Goal: Task Accomplishment & Management: Complete application form

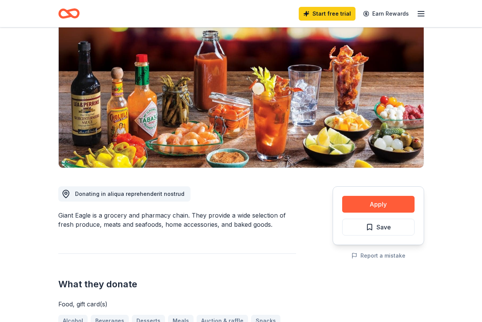
scroll to position [65, 0]
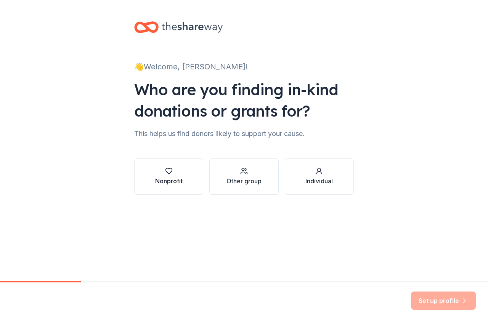
click at [170, 170] on icon "button" at bounding box center [169, 171] width 8 height 8
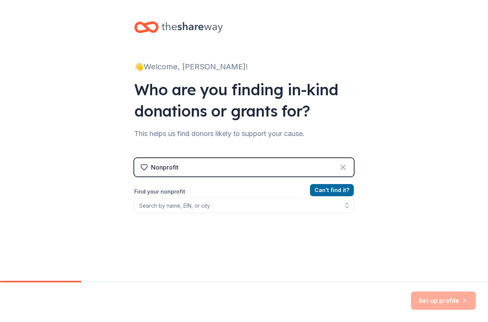
click at [339, 168] on icon at bounding box center [343, 167] width 9 height 9
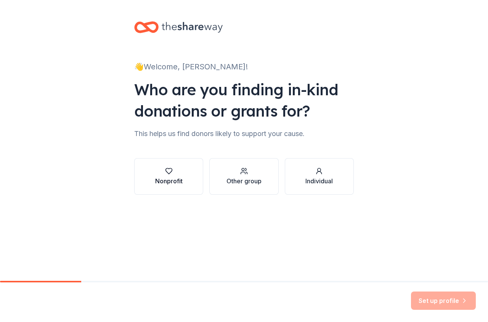
click at [168, 171] on icon "button" at bounding box center [169, 171] width 8 height 8
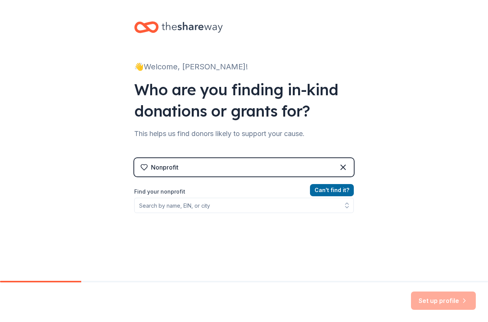
click at [435, 302] on div "Set up profile" at bounding box center [443, 301] width 65 height 18
click at [179, 166] on div "Nonprofit" at bounding box center [244, 167] width 220 height 18
click at [339, 165] on icon at bounding box center [343, 167] width 9 height 9
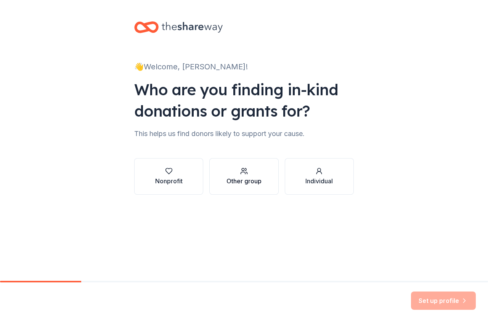
click at [241, 179] on div "Other group" at bounding box center [244, 181] width 35 height 9
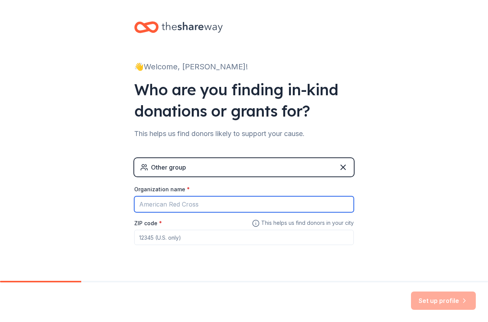
click at [151, 206] on input "Organization name *" at bounding box center [244, 204] width 220 height 16
type input "Johnstons Activity Committee"
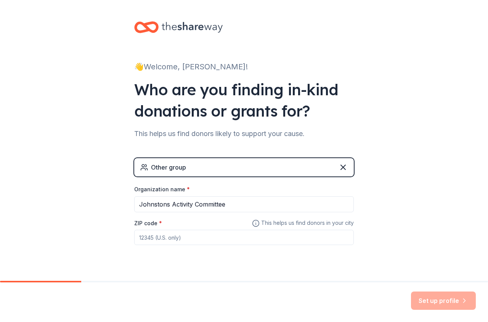
click at [155, 224] on label "ZIP code *" at bounding box center [148, 224] width 28 height 8
click at [155, 230] on input "ZIP code *" at bounding box center [244, 237] width 220 height 15
type input "44417"
click at [427, 299] on button "Set up profile" at bounding box center [443, 301] width 65 height 18
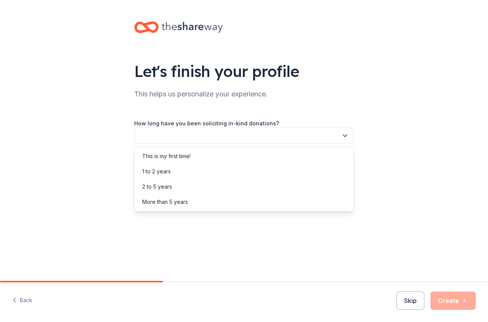
click at [344, 136] on icon "button" at bounding box center [345, 136] width 4 height 2
click at [183, 155] on div "This is my first time!" at bounding box center [166, 156] width 48 height 9
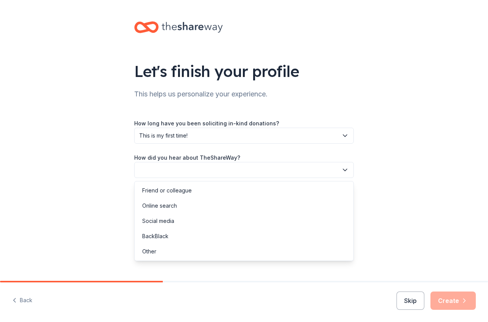
click at [346, 169] on icon "button" at bounding box center [345, 170] width 8 height 8
click at [168, 206] on div "Online search" at bounding box center [159, 205] width 35 height 9
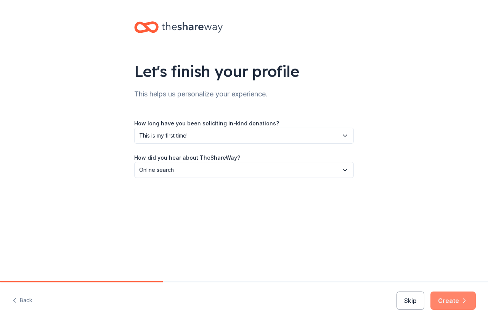
click at [444, 301] on button "Create" at bounding box center [453, 301] width 45 height 18
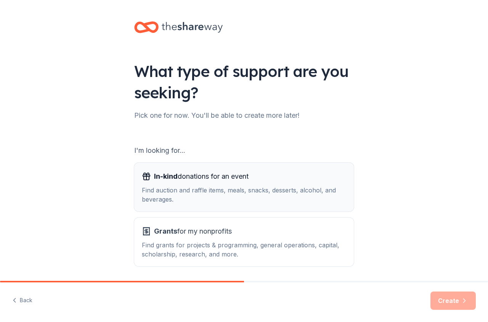
click at [166, 177] on span "In-kind" at bounding box center [166, 176] width 24 height 8
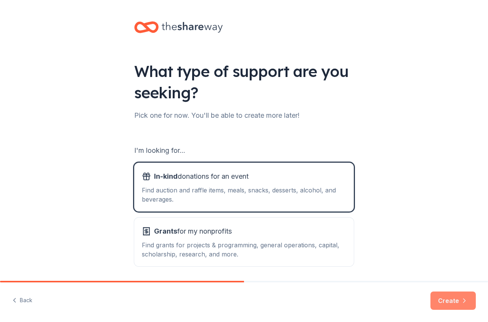
click at [447, 302] on button "Create" at bounding box center [453, 301] width 45 height 18
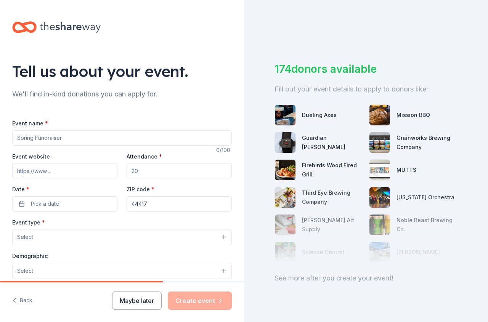
click at [53, 124] on div "Event name *" at bounding box center [122, 132] width 220 height 27
click at [33, 140] on input "Event name *" at bounding box center [122, 137] width 220 height 15
type input "[DATE] Luncheon"
click at [41, 170] on input "Event website" at bounding box center [64, 170] width 105 height 15
click at [136, 172] on input "Attendance *" at bounding box center [179, 170] width 105 height 15
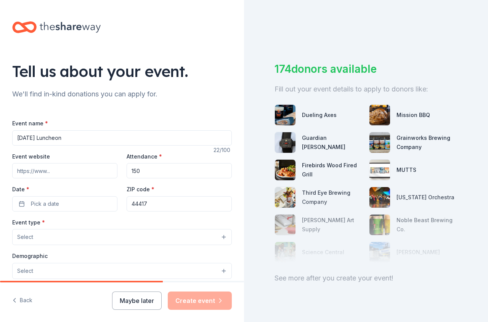
type input "150"
click at [34, 188] on label "Date *" at bounding box center [64, 190] width 105 height 8
click at [34, 196] on button "Pick a date" at bounding box center [64, 203] width 105 height 15
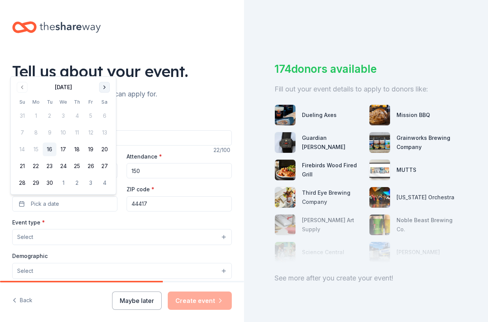
click at [104, 87] on button "Go to next month" at bounding box center [104, 87] width 11 height 11
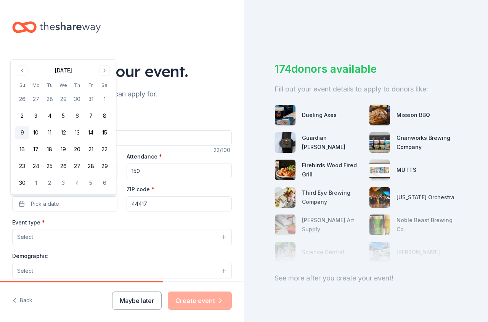
click at [19, 133] on button "9" at bounding box center [22, 133] width 14 height 14
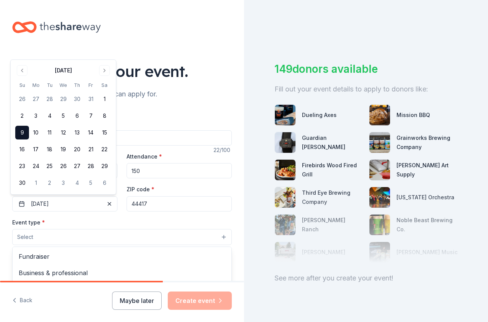
click at [32, 236] on span "Select" at bounding box center [25, 237] width 16 height 9
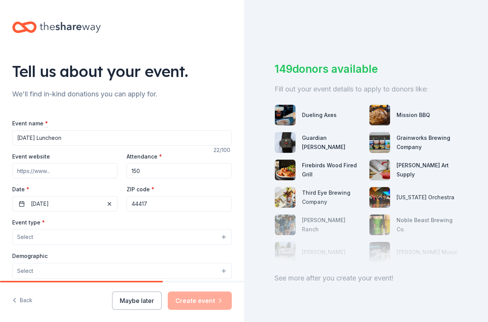
click at [34, 234] on button "Select" at bounding box center [122, 237] width 220 height 16
click at [43, 222] on span "*" at bounding box center [43, 222] width 3 height 6
click at [25, 237] on span "Select" at bounding box center [25, 237] width 16 height 9
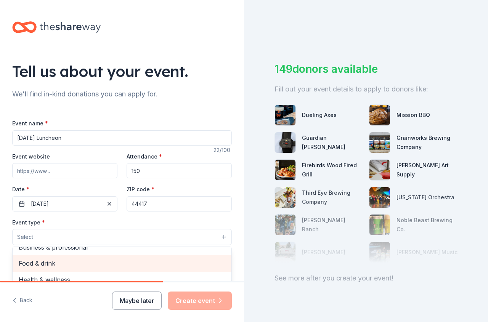
click at [29, 263] on span "Food & drink" at bounding box center [122, 264] width 207 height 10
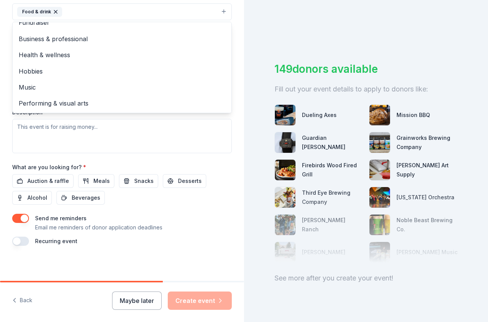
scroll to position [227, 0]
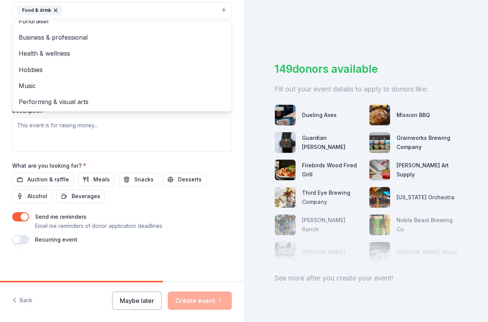
click at [93, 178] on div "Event name * Veterans Day Luncheon 22 /100 Event website Attendance * 150 Date …" at bounding box center [122, 67] width 220 height 353
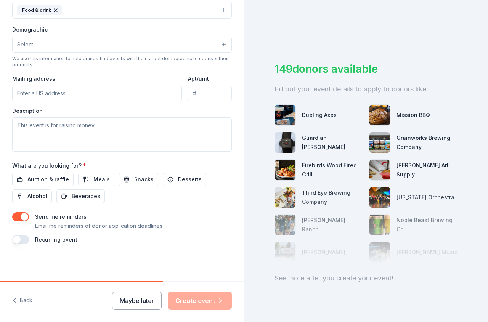
click at [21, 216] on button "button" at bounding box center [20, 216] width 17 height 9
click at [24, 217] on button "button" at bounding box center [20, 216] width 17 height 9
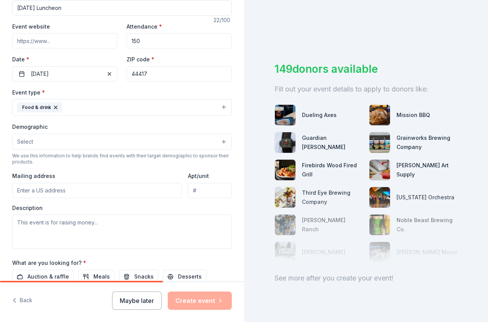
scroll to position [131, 0]
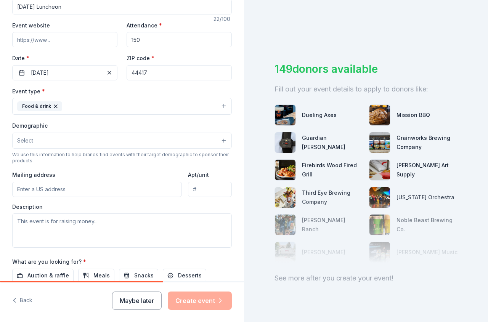
click at [218, 141] on button "Select" at bounding box center [122, 141] width 220 height 16
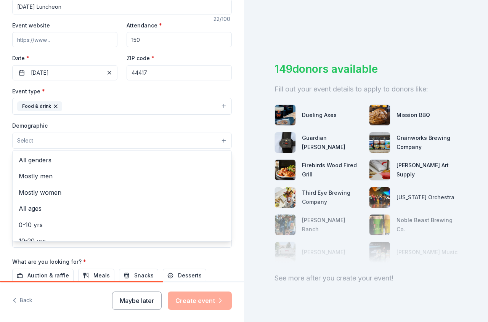
scroll to position [149, 0]
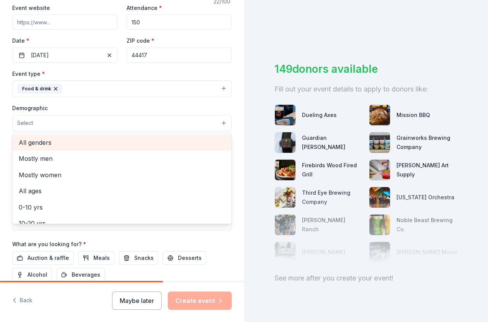
click at [33, 141] on span "All genders" at bounding box center [122, 143] width 207 height 10
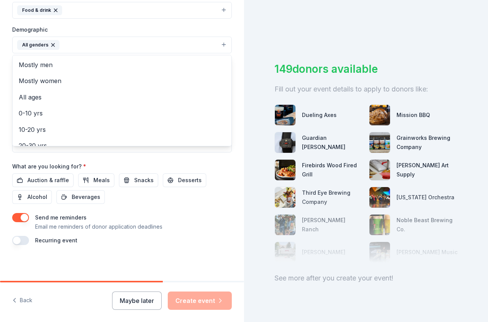
scroll to position [228, 0]
click at [85, 178] on div "Event name * Veterans Day Luncheon 22 /100 Event website Attendance * 150 Date …" at bounding box center [122, 68] width 220 height 354
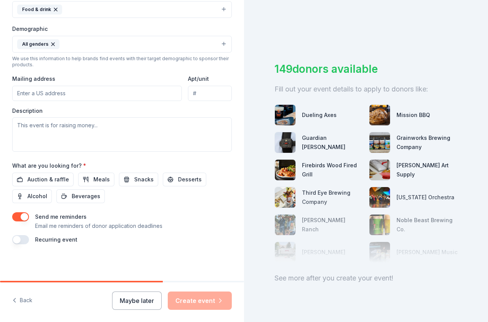
click at [50, 94] on input "Mailing address" at bounding box center [97, 93] width 170 height 15
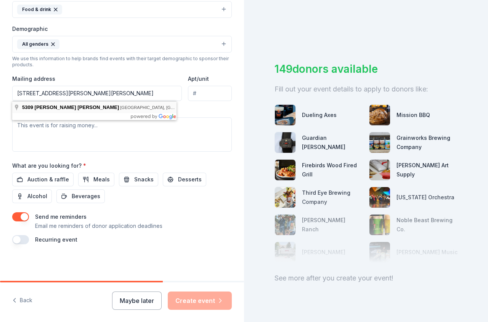
type input "5309 Stoddard Hayes Road, Farmdale, OH, 44417"
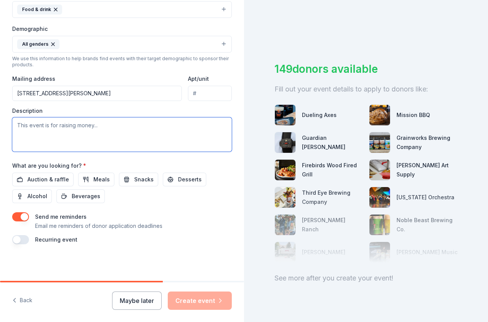
click at [97, 126] on textarea at bounding box center [122, 134] width 220 height 34
click at [103, 125] on textarea "This Event is to offer the Veterans in our Community a FREE lunch" at bounding box center [122, 134] width 220 height 34
drag, startPoint x: 31, startPoint y: 135, endPoint x: 37, endPoint y: 135, distance: 5.7
click at [34, 135] on textarea "This Event is to offer the Veterans and their spouse in our Community a FREE lu…" at bounding box center [122, 134] width 220 height 34
type textarea "This Event is to offer the Veterans and their spouse in our Community a FREE lu…"
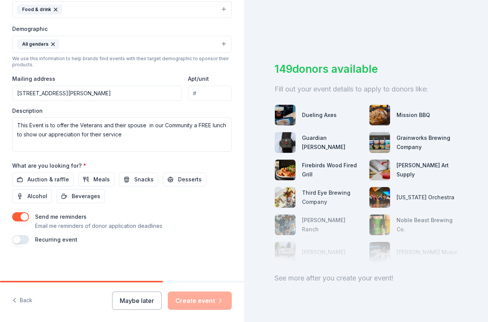
click at [22, 239] on button "button" at bounding box center [20, 239] width 17 height 9
click at [26, 238] on button "button" at bounding box center [20, 239] width 17 height 9
click at [23, 239] on button "button" at bounding box center [20, 239] width 17 height 9
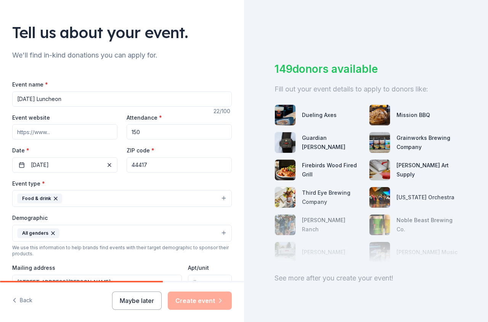
scroll to position [44, 0]
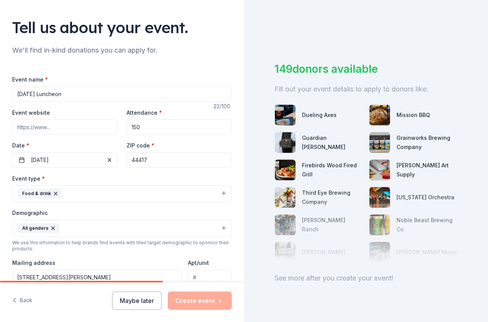
click at [36, 128] on input "Event website" at bounding box center [64, 126] width 105 height 15
click at [223, 141] on div "Event website none Attendance * 150 Date * 11/09/2025 ZIP code * 44417" at bounding box center [122, 138] width 220 height 60
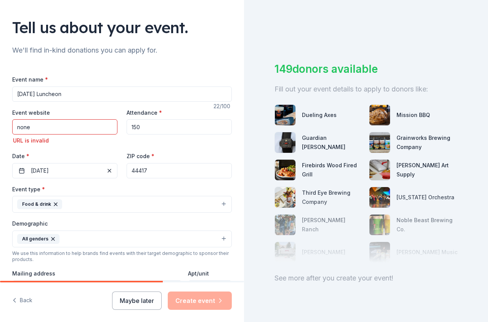
click at [32, 126] on input "none" at bounding box center [64, 126] width 105 height 15
type input "n"
click at [233, 156] on div "Tell us about your event. We'll find in-kind donations you can apply for. Event…" at bounding box center [122, 229] width 244 height 547
click at [49, 125] on input "39-2515081" at bounding box center [64, 126] width 105 height 15
type input "3"
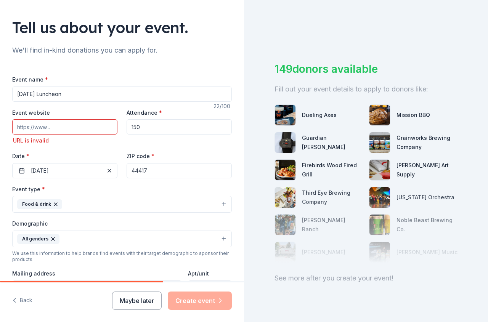
click at [49, 128] on input "Event website" at bounding box center [64, 126] width 105 height 15
click at [39, 130] on input "Event website" at bounding box center [64, 126] width 105 height 15
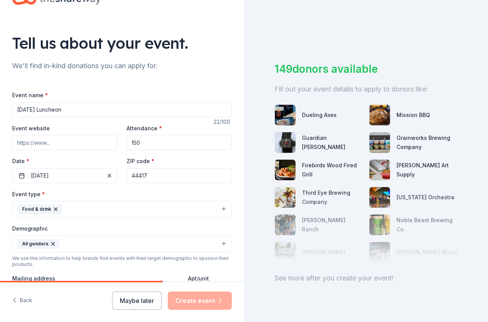
scroll to position [24, 0]
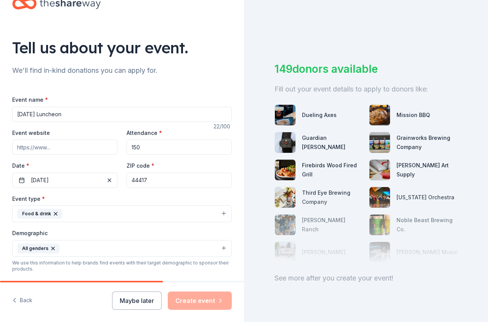
click at [198, 301] on div "Maybe later Create event" at bounding box center [172, 301] width 120 height 18
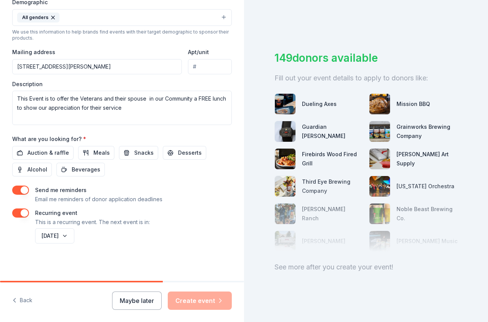
scroll to position [256, 0]
click at [93, 153] on span "Meals" at bounding box center [101, 152] width 16 height 9
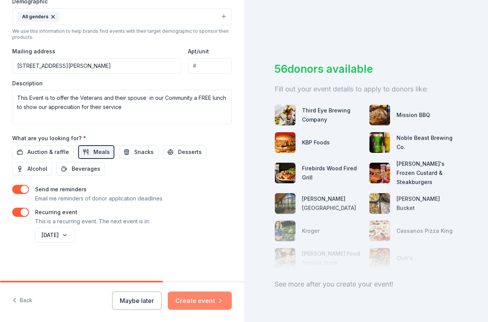
click at [196, 302] on button "Create event" at bounding box center [200, 301] width 64 height 18
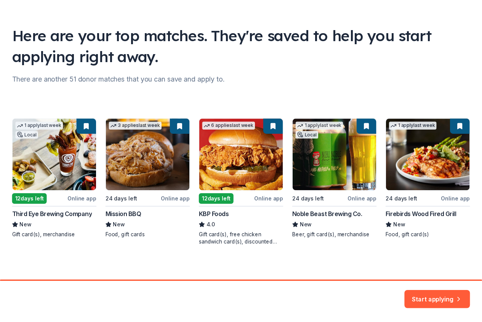
scroll to position [40, 0]
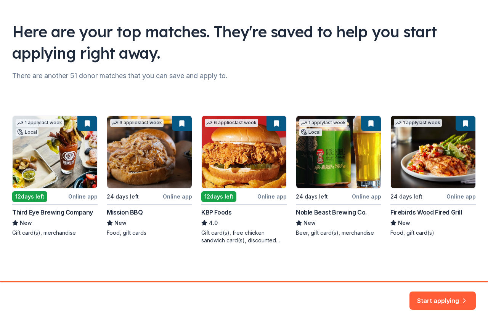
click at [171, 196] on div "1 apply last week Local 12 days left Online app Third Eye Brewing Company New G…" at bounding box center [244, 180] width 464 height 129
click at [127, 213] on div "1 apply last week Local 12 days left Online app Third Eye Brewing Company New G…" at bounding box center [244, 180] width 464 height 129
click at [423, 297] on button "Start applying" at bounding box center [443, 300] width 66 height 18
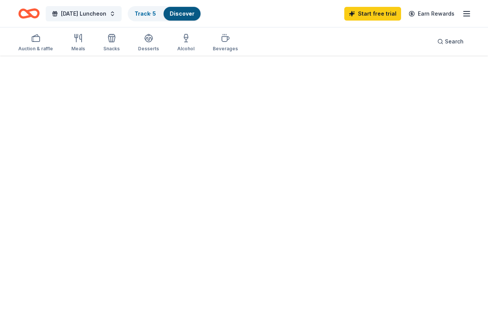
click at [134, 155] on div at bounding box center [244, 189] width 488 height 267
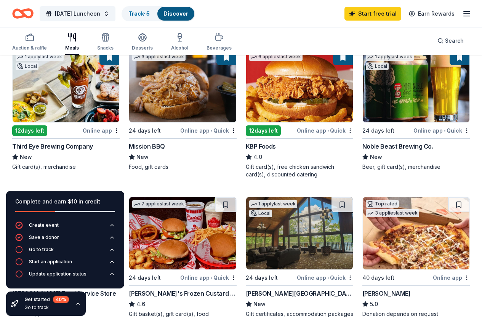
scroll to position [95, 0]
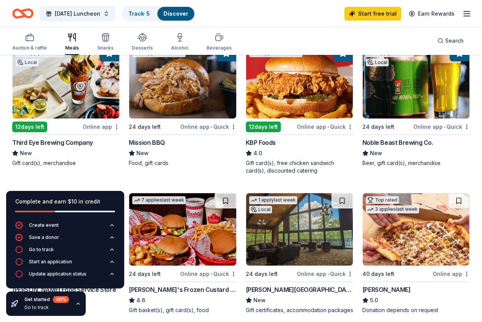
click at [129, 143] on div "Mission BBQ" at bounding box center [147, 142] width 36 height 9
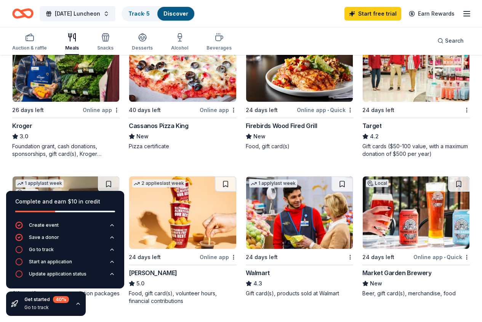
scroll to position [410, 0]
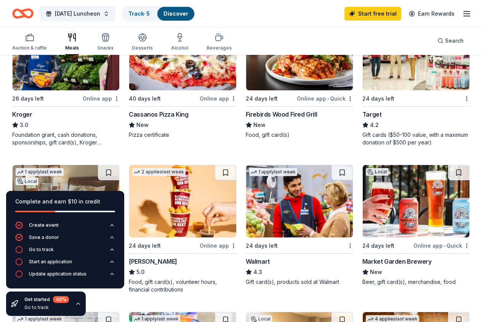
click at [270, 257] on div "Walmart" at bounding box center [258, 261] width 24 height 9
click at [78, 304] on icon "button" at bounding box center [78, 304] width 6 height 6
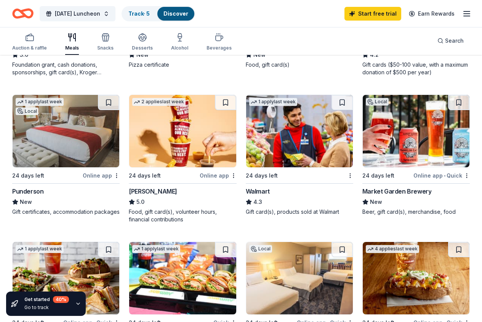
scroll to position [493, 0]
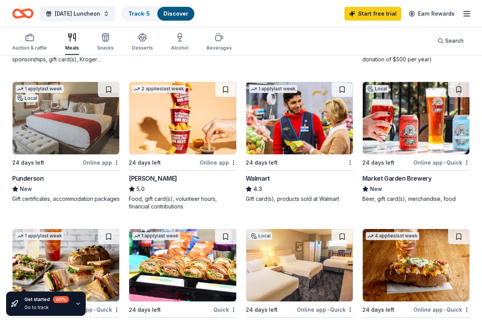
click at [161, 305] on div "24 days left" at bounding box center [145, 309] width 32 height 9
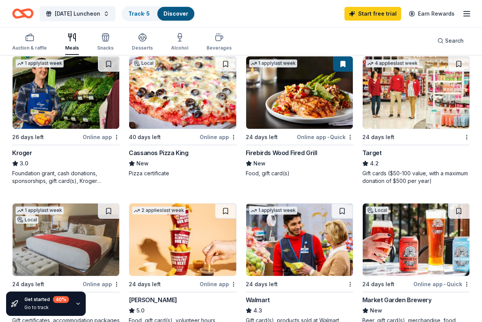
scroll to position [365, 0]
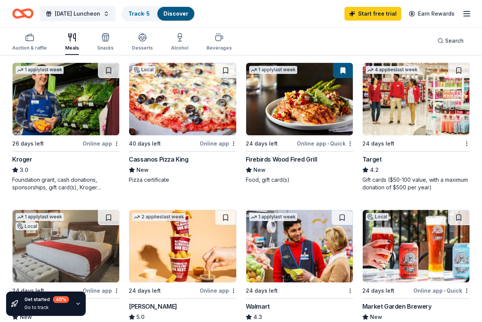
click at [246, 112] on img at bounding box center [299, 99] width 107 height 72
click at [363, 99] on img at bounding box center [416, 99] width 107 height 72
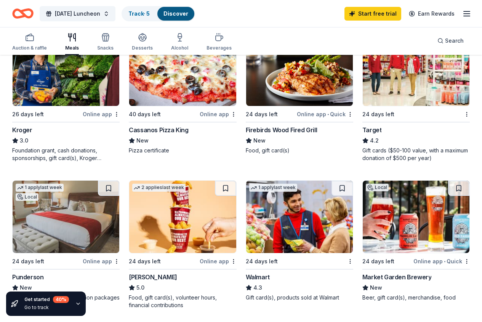
scroll to position [357, 0]
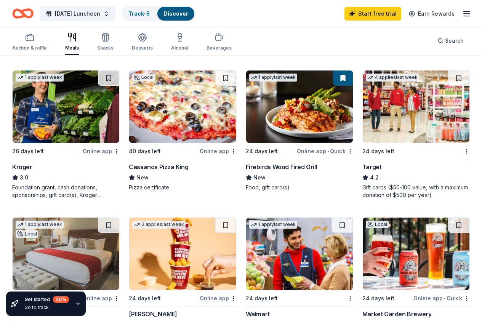
click at [236, 218] on img at bounding box center [182, 254] width 107 height 72
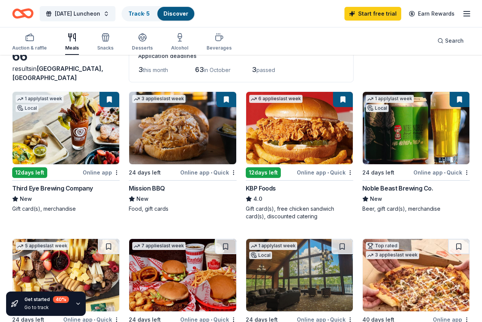
scroll to position [0, 0]
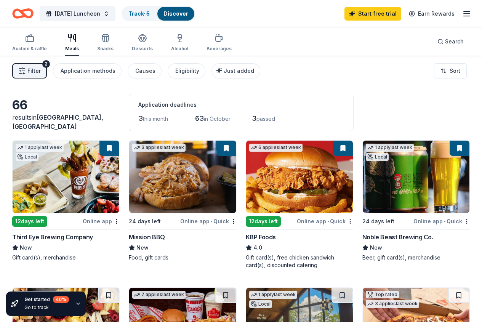
click at [56, 236] on div "Third Eye Brewing Company" at bounding box center [52, 237] width 81 height 9
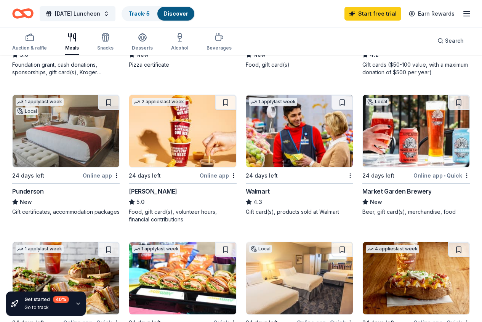
scroll to position [492, 0]
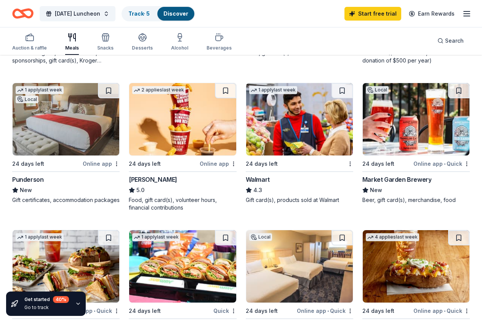
click at [152, 322] on div "Subway" at bounding box center [140, 326] width 23 height 9
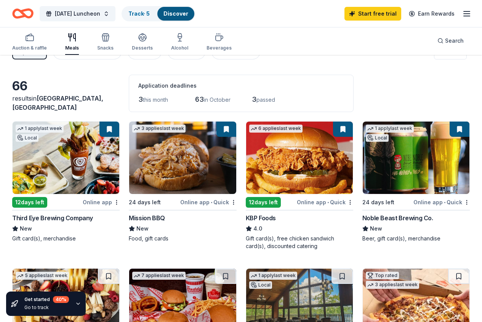
scroll to position [0, 0]
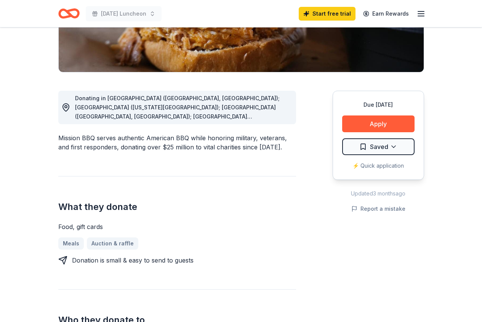
scroll to position [157, 0]
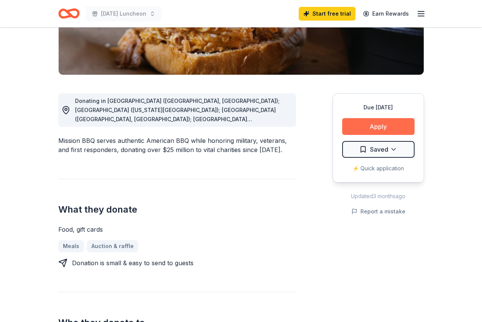
click at [370, 129] on button "Apply" at bounding box center [378, 126] width 72 height 17
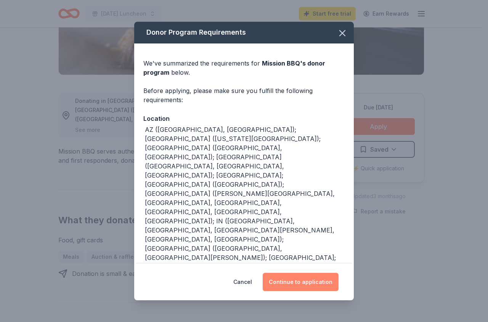
click at [294, 283] on button "Continue to application" at bounding box center [301, 282] width 76 height 18
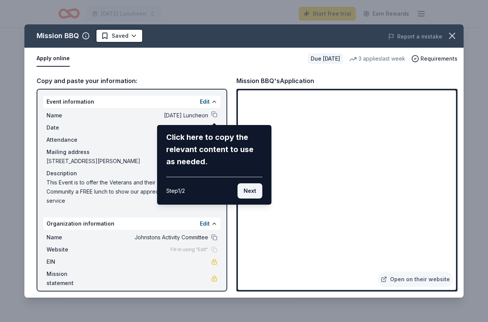
click at [249, 191] on button "Next" at bounding box center [250, 190] width 25 height 15
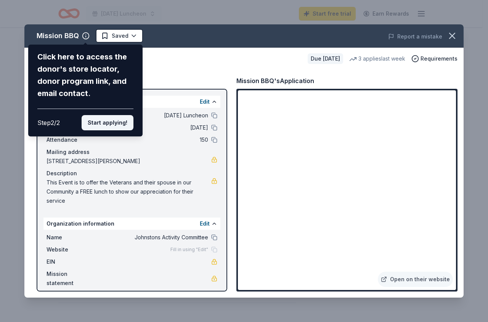
click at [107, 123] on button "Start applying!" at bounding box center [108, 122] width 52 height 15
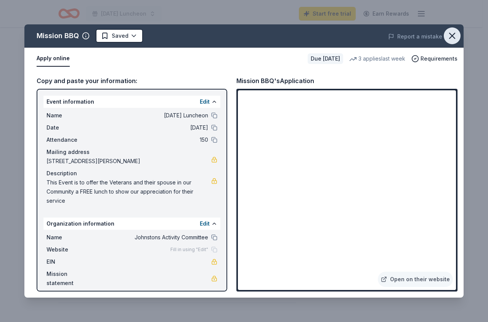
click at [451, 39] on icon "button" at bounding box center [452, 36] width 11 height 11
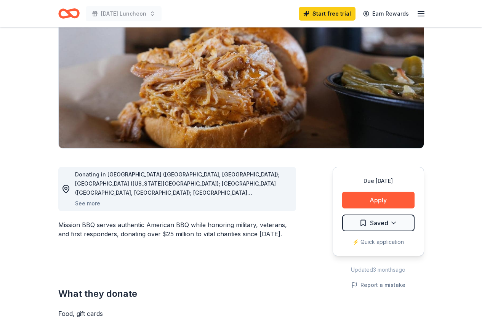
scroll to position [0, 0]
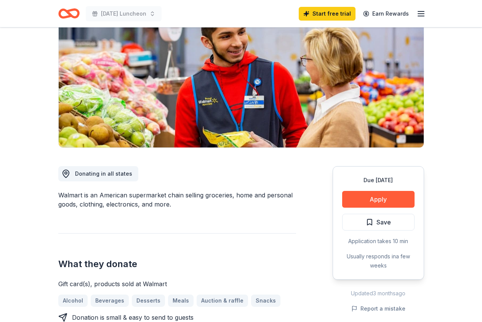
scroll to position [138, 0]
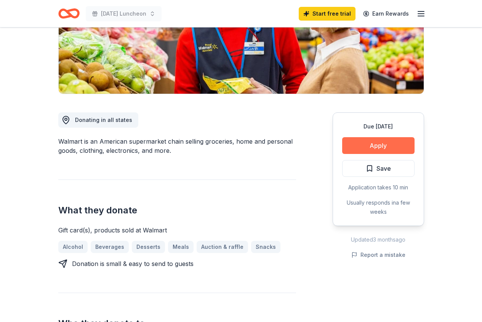
click at [354, 142] on button "Apply" at bounding box center [378, 145] width 72 height 17
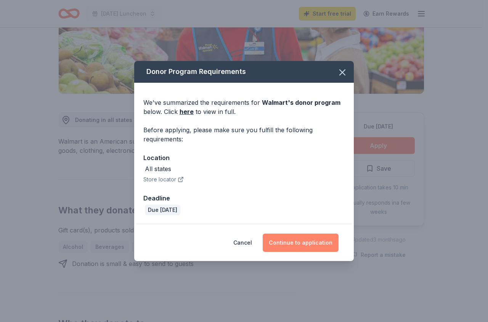
click at [299, 247] on button "Continue to application" at bounding box center [301, 243] width 76 height 18
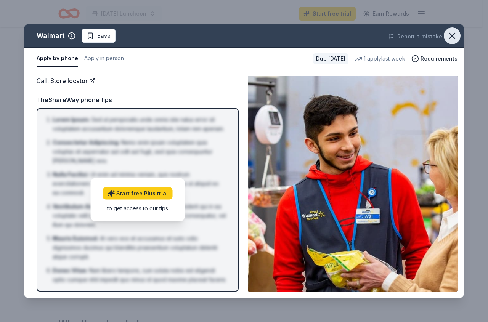
click at [452, 34] on icon "button" at bounding box center [452, 36] width 11 height 11
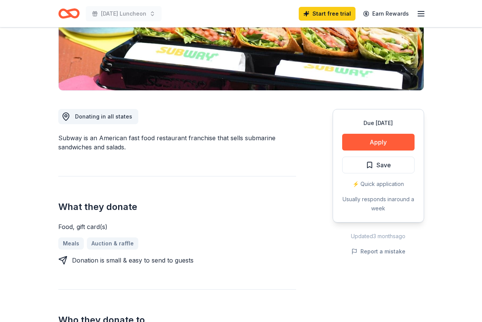
scroll to position [34, 0]
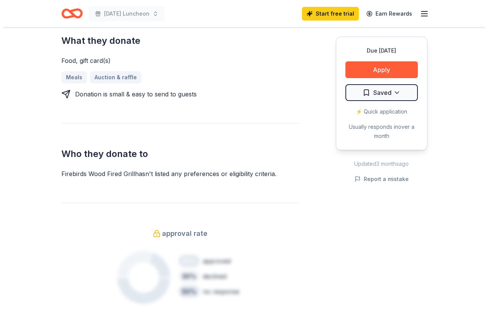
scroll to position [156, 0]
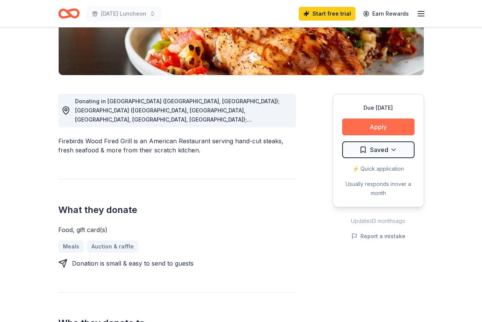
click at [362, 130] on button "Apply" at bounding box center [378, 127] width 72 height 17
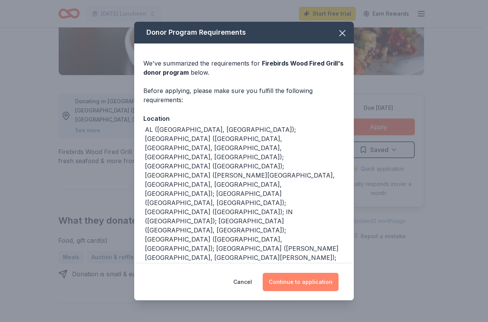
click at [291, 285] on button "Continue to application" at bounding box center [301, 282] width 76 height 18
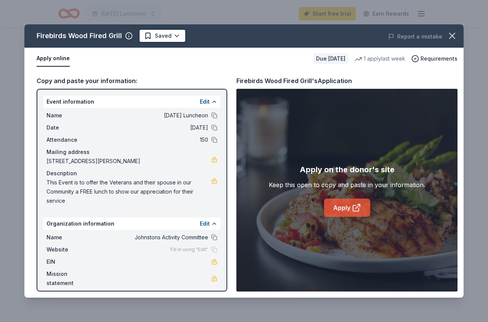
click at [340, 208] on link "Apply" at bounding box center [347, 208] width 46 height 18
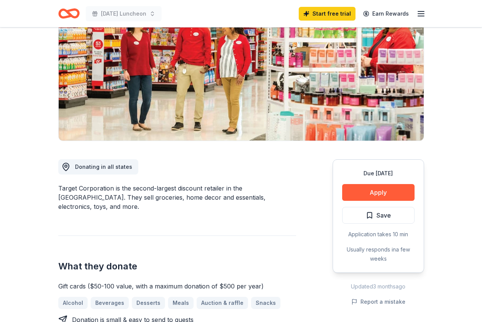
scroll to position [151, 0]
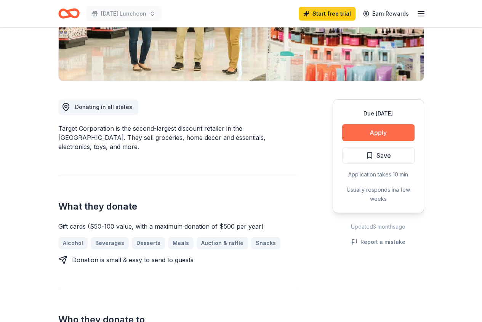
click at [376, 133] on button "Apply" at bounding box center [378, 132] width 72 height 17
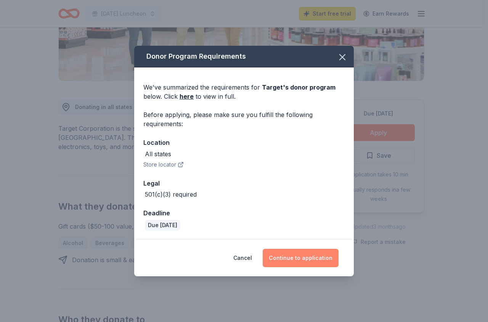
click at [311, 259] on button "Continue to application" at bounding box center [301, 258] width 76 height 18
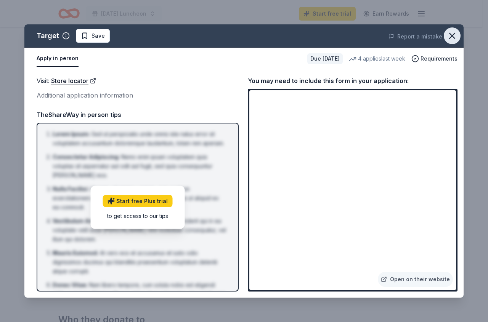
click at [453, 34] on icon "button" at bounding box center [452, 36] width 11 height 11
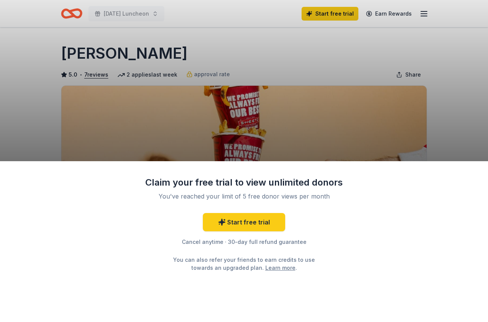
click at [213, 243] on div "Cancel anytime · 30-day full refund guarantee" at bounding box center [244, 242] width 198 height 9
click at [454, 91] on div "Claim your free trial to view unlimited donors You've reached your limit of 5 f…" at bounding box center [244, 161] width 488 height 322
drag, startPoint x: 455, startPoint y: 213, endPoint x: 442, endPoint y: 232, distance: 23.3
click at [442, 232] on div "Claim your free trial to view unlimited donors You've reached your limit of 5 f…" at bounding box center [244, 241] width 488 height 161
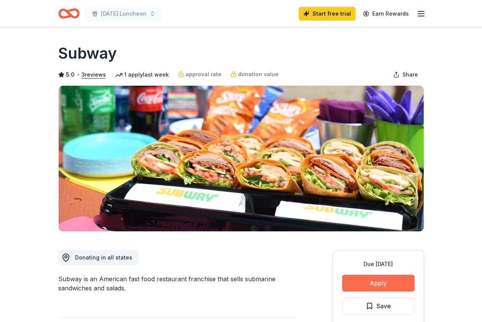
click at [377, 282] on button "Apply" at bounding box center [378, 283] width 72 height 17
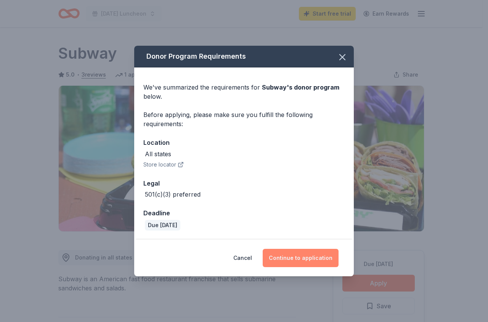
click at [290, 254] on button "Continue to application" at bounding box center [301, 258] width 76 height 18
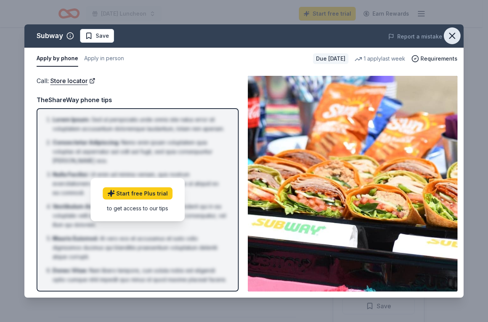
click at [452, 34] on icon "button" at bounding box center [452, 36] width 11 height 11
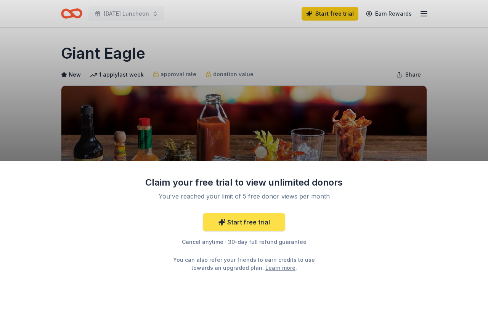
click at [242, 227] on link "Start free trial" at bounding box center [244, 222] width 82 height 18
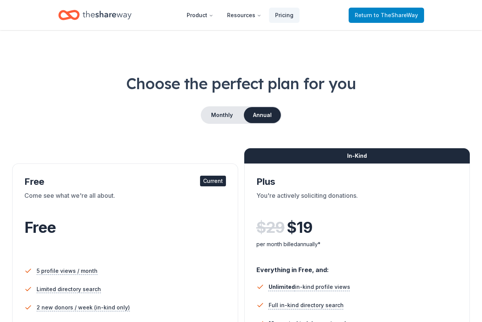
click at [355, 13] on link "Return to TheShareWay" at bounding box center [387, 15] width 76 height 15
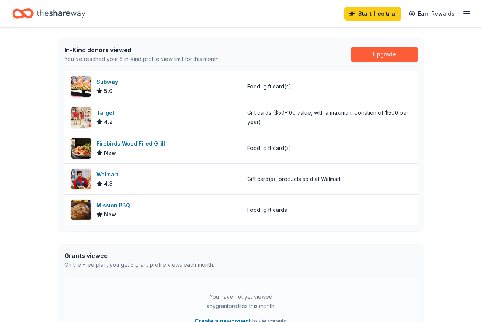
scroll to position [193, 0]
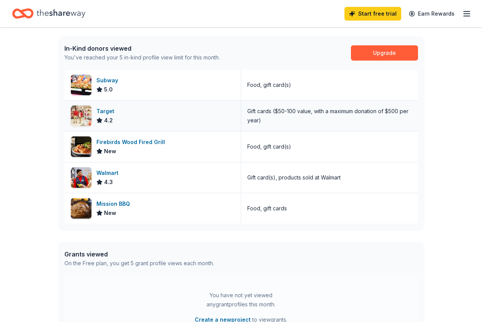
click at [108, 117] on span "4.2" at bounding box center [108, 120] width 9 height 9
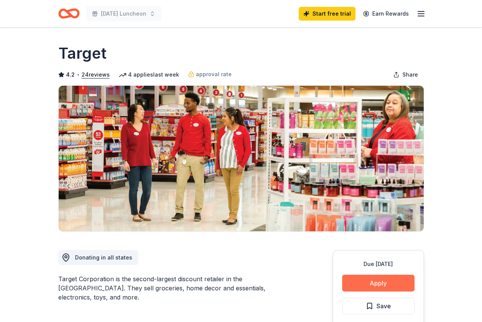
click at [367, 284] on button "Apply" at bounding box center [378, 283] width 72 height 17
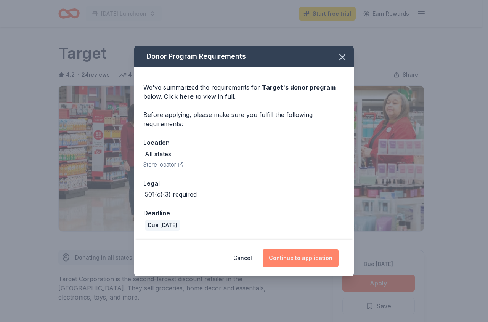
click at [295, 260] on button "Continue to application" at bounding box center [301, 258] width 76 height 18
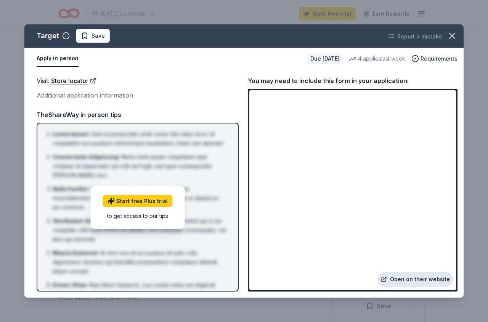
click at [406, 278] on link "Open on their website" at bounding box center [415, 279] width 75 height 15
